Goal: Task Accomplishment & Management: Manage account settings

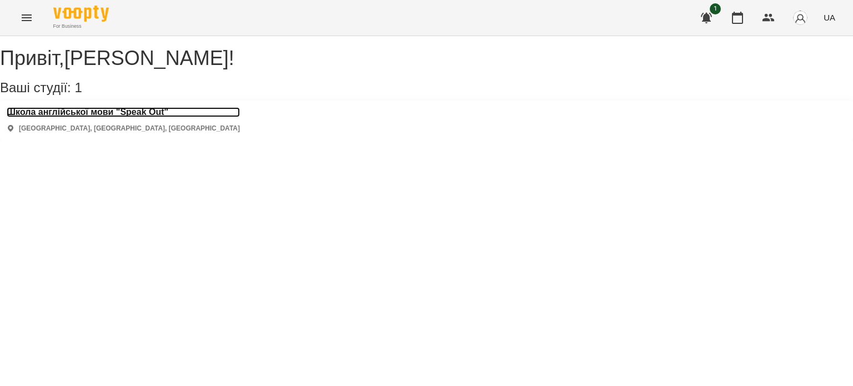
click at [136, 117] on h3 "Школа англійської мови "Speak Out"" at bounding box center [123, 112] width 233 height 10
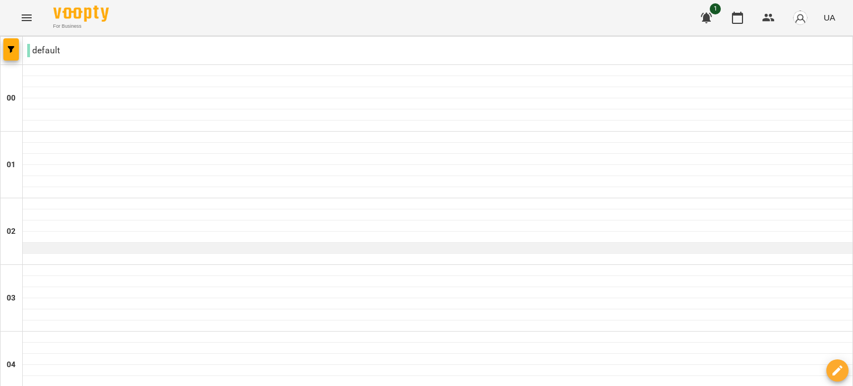
scroll to position [1198, 0]
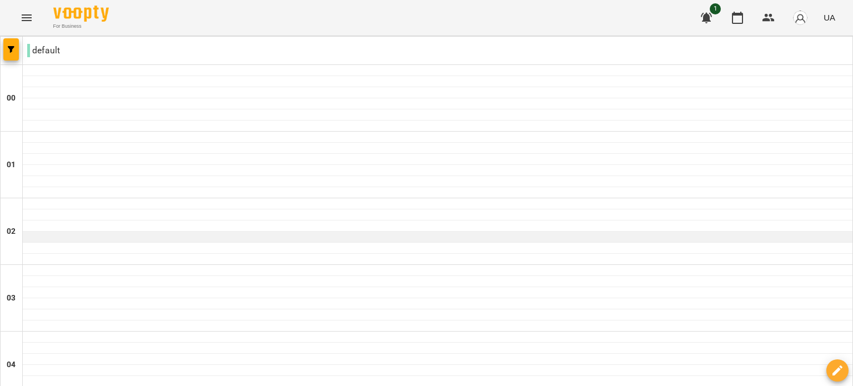
scroll to position [450, 0]
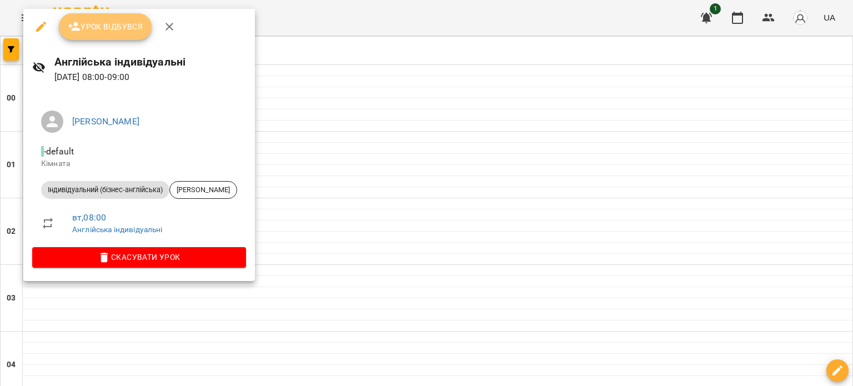
click at [123, 29] on span "Урок відбувся" at bounding box center [105, 26] width 75 height 13
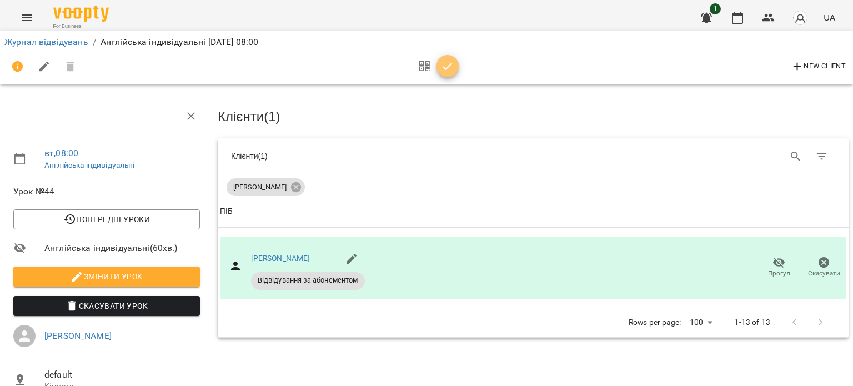
click at [452, 65] on icon "button" at bounding box center [447, 66] width 13 height 13
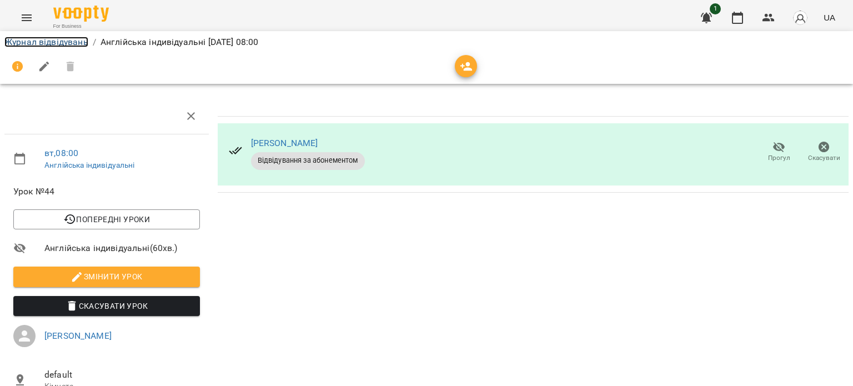
click at [77, 44] on link "Журнал відвідувань" at bounding box center [46, 42] width 84 height 11
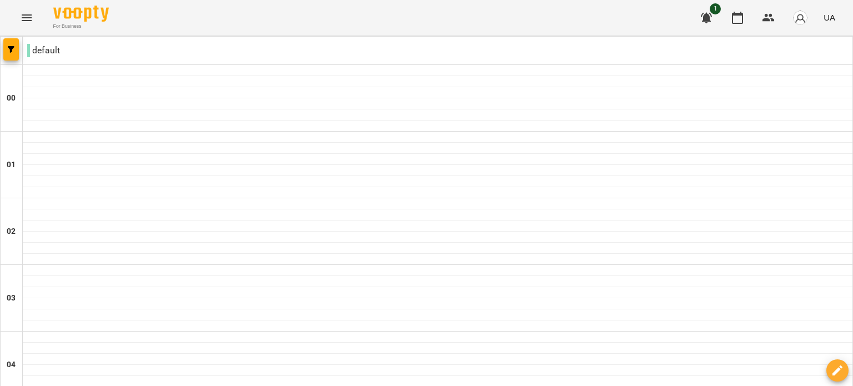
scroll to position [1284, 0]
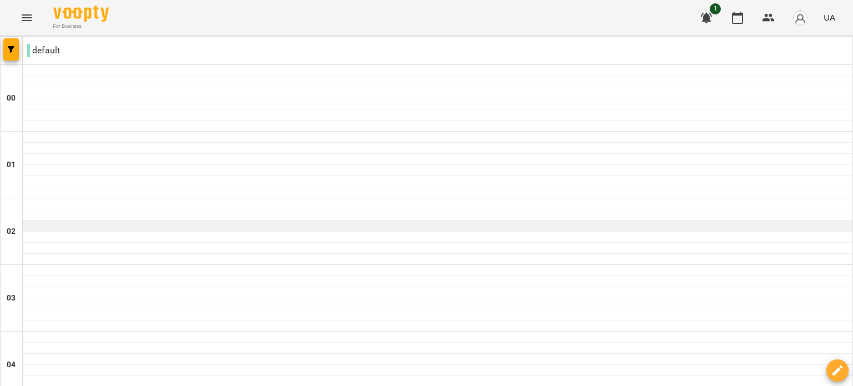
scroll to position [1240, 0]
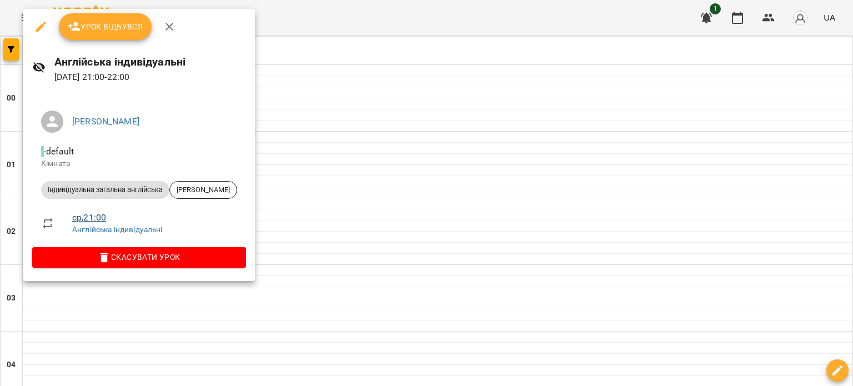
click at [100, 218] on link "ср , 21:00" at bounding box center [89, 217] width 34 height 11
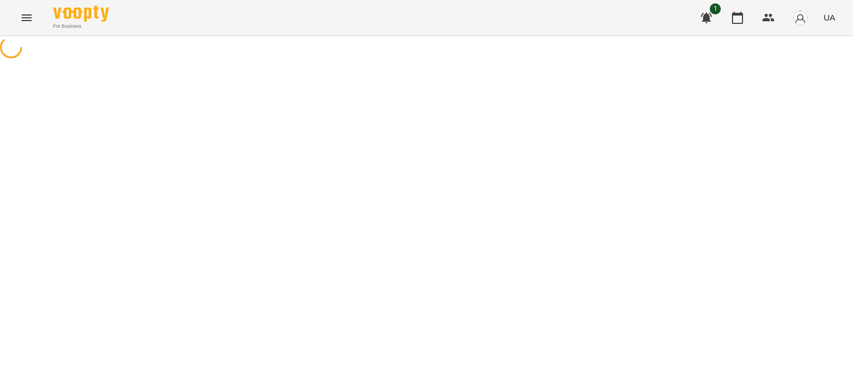
select select "*"
select select "**********"
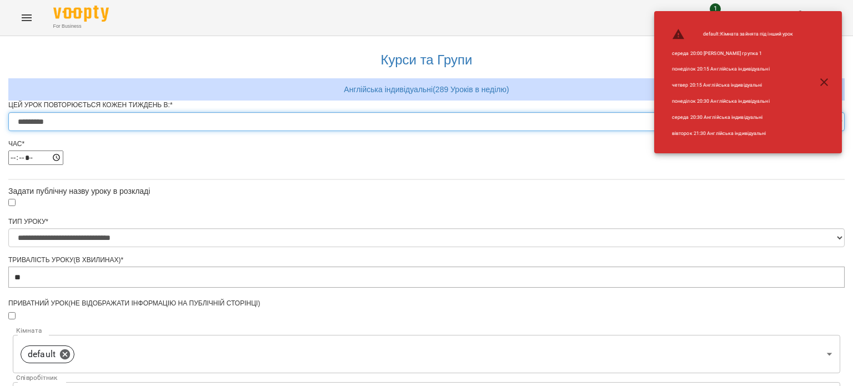
click at [355, 131] on select "********* ******** ****** ****** ******** ****** ******" at bounding box center [426, 121] width 836 height 19
select select "*"
click at [289, 131] on select "********* ******** ****** ****** ******** ****** ******" at bounding box center [426, 121] width 836 height 19
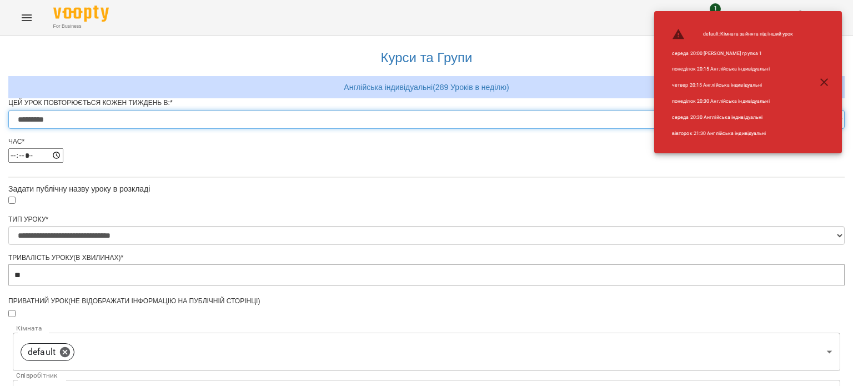
scroll to position [452, 0]
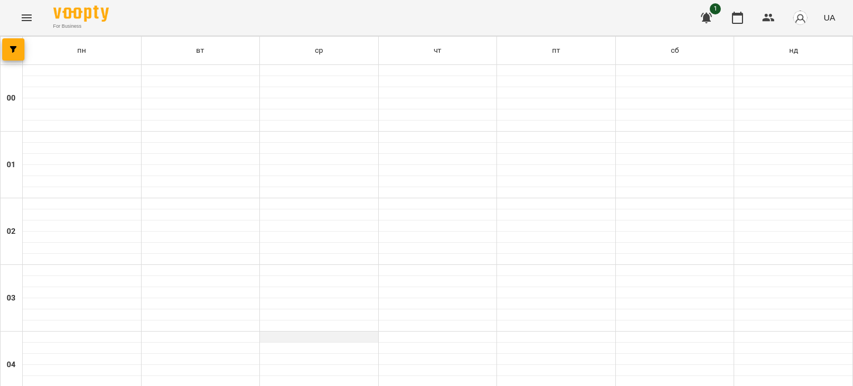
scroll to position [513, 0]
click at [25, 14] on icon "Menu" at bounding box center [27, 17] width 10 height 7
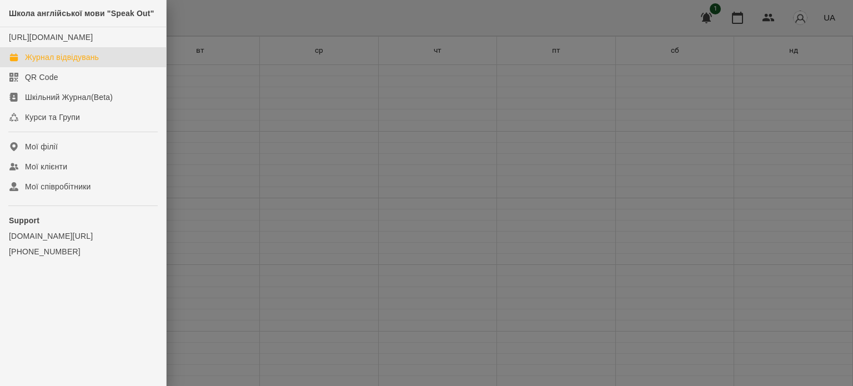
click at [87, 63] on div "Журнал відвідувань" at bounding box center [62, 57] width 74 height 11
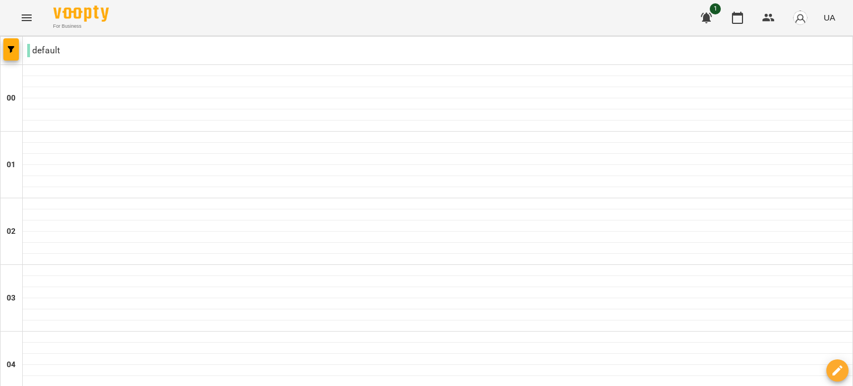
scroll to position [1133, 0]
